Goal: Task Accomplishment & Management: Use online tool/utility

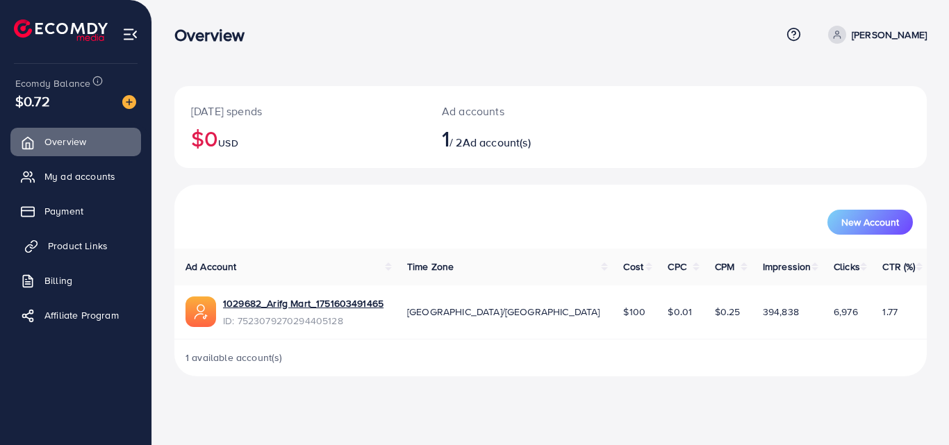
click at [62, 249] on span "Product Links" at bounding box center [78, 246] width 60 height 14
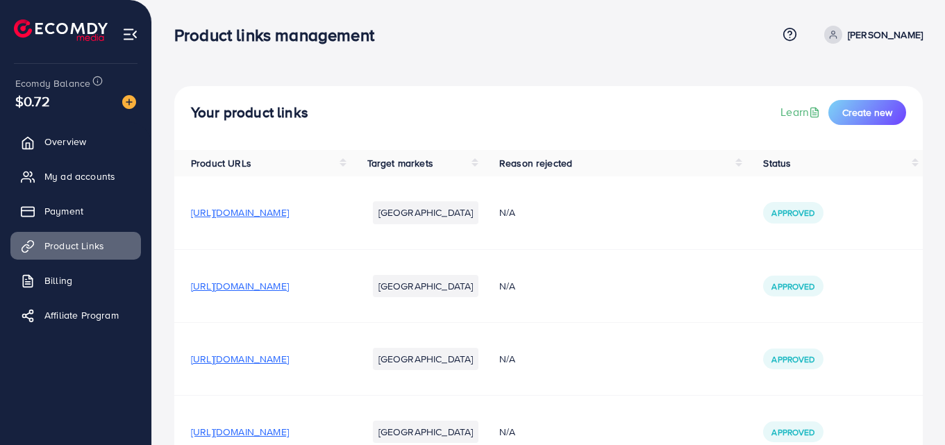
scroll to position [1, 0]
click at [886, 109] on span "Create new" at bounding box center [867, 112] width 50 height 14
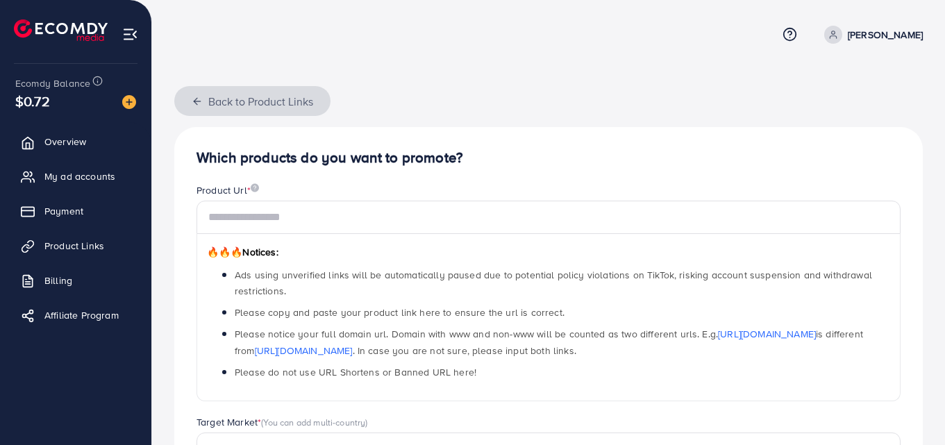
click at [206, 97] on button "Back to Product Links" at bounding box center [252, 101] width 156 height 30
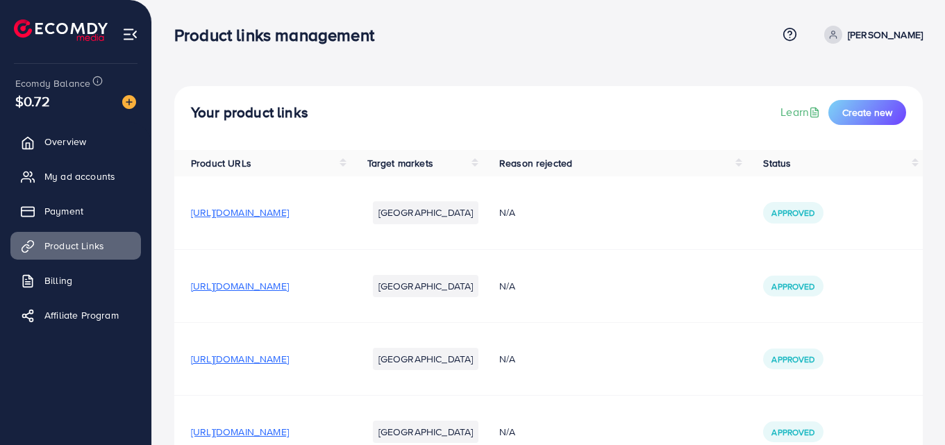
click at [84, 26] on img at bounding box center [61, 30] width 94 height 22
